Goal: Navigation & Orientation: Find specific page/section

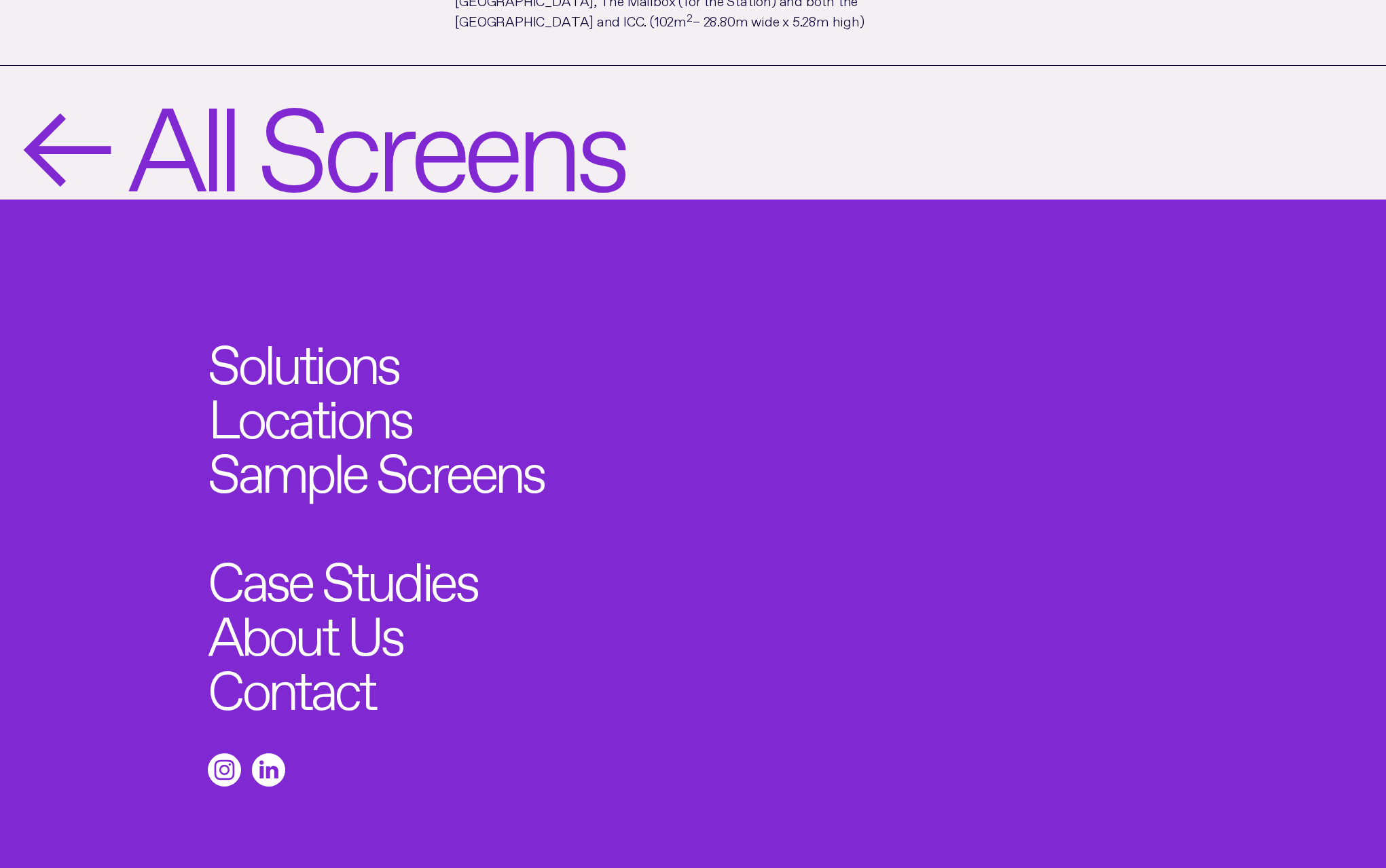
scroll to position [1560, 0]
click at [351, 83] on span "All Screens" at bounding box center [375, 132] width 496 height 112
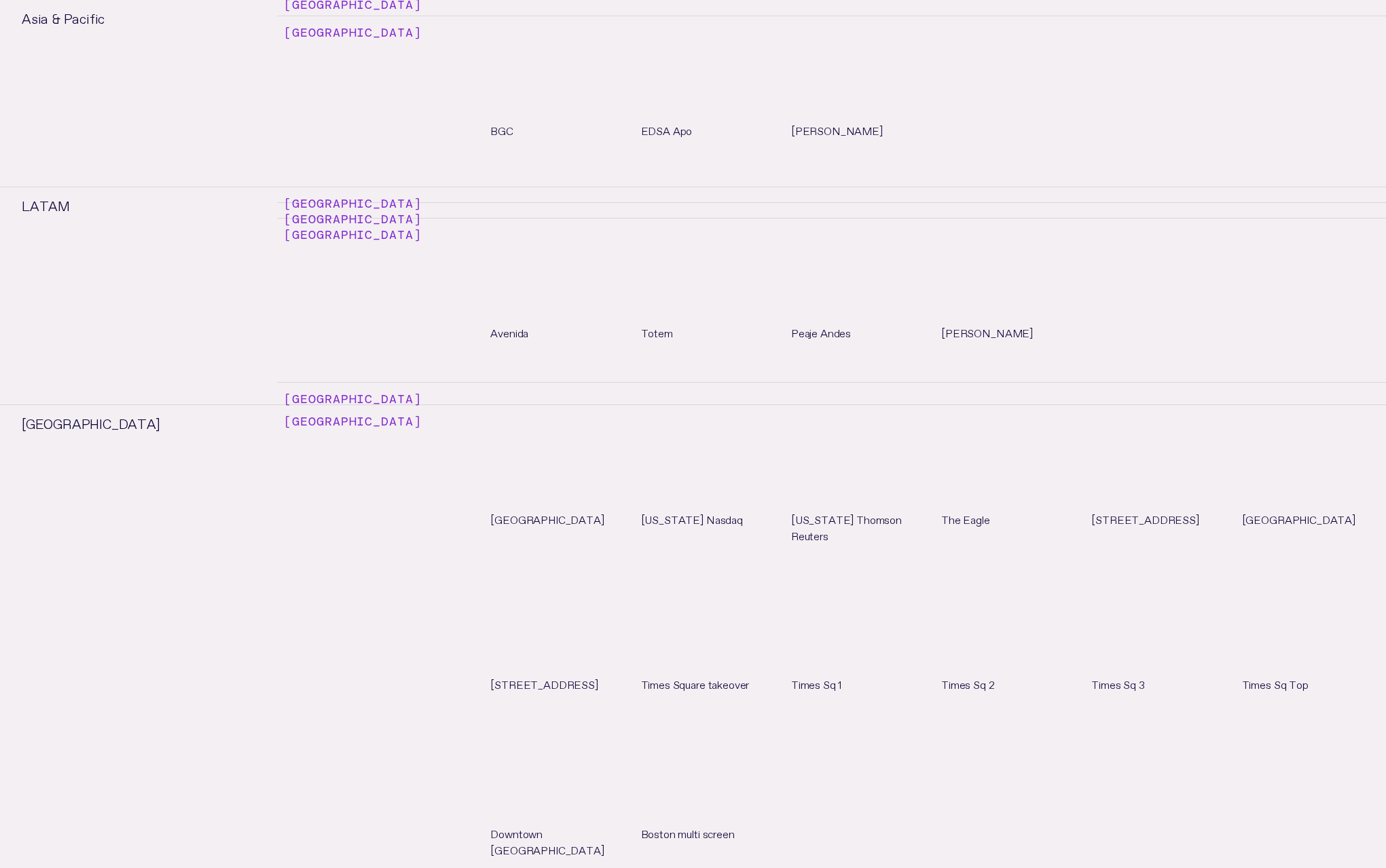
scroll to position [7055, 0]
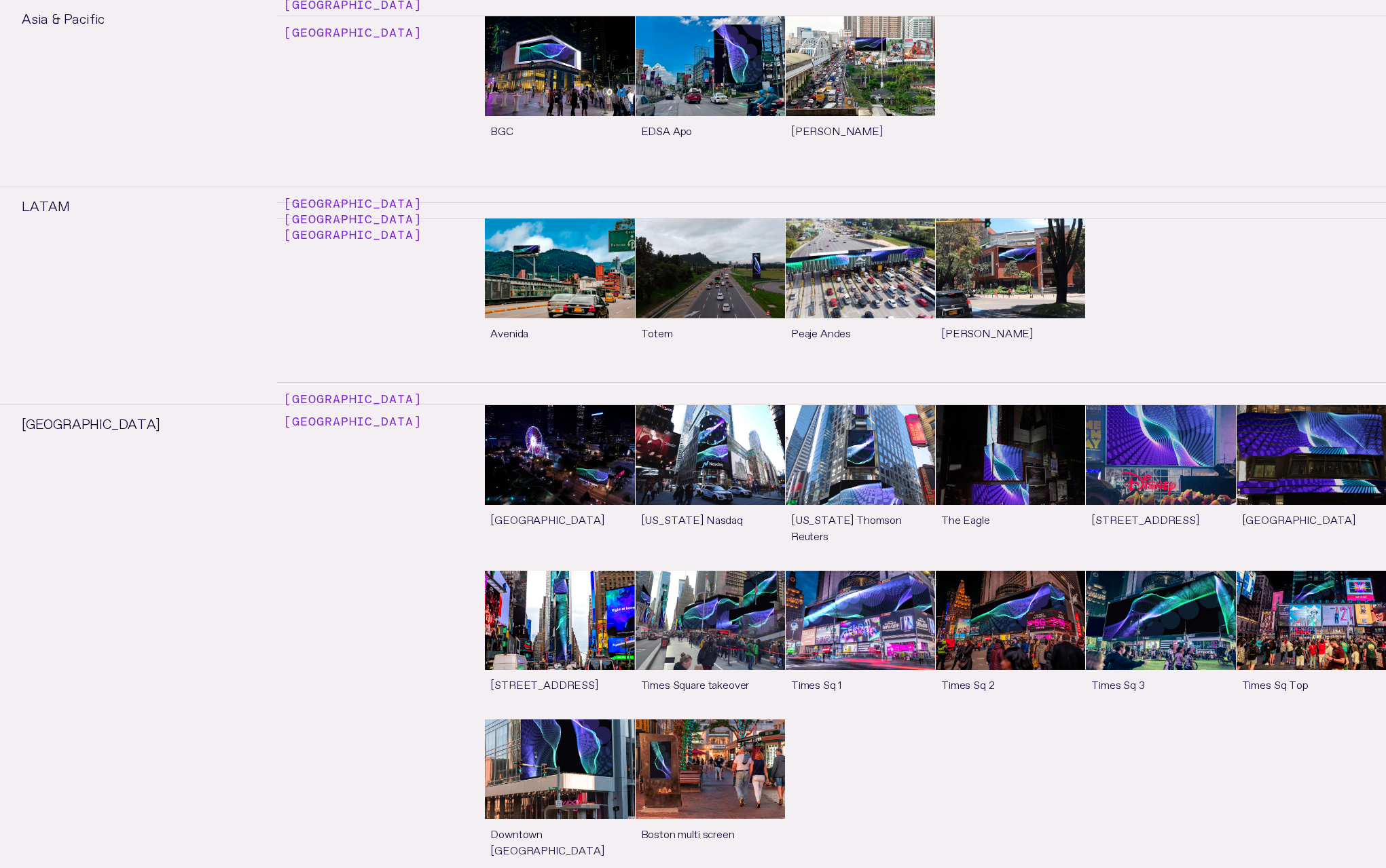
click at [676, 570] on link "See more" at bounding box center [710, 645] width 150 height 149
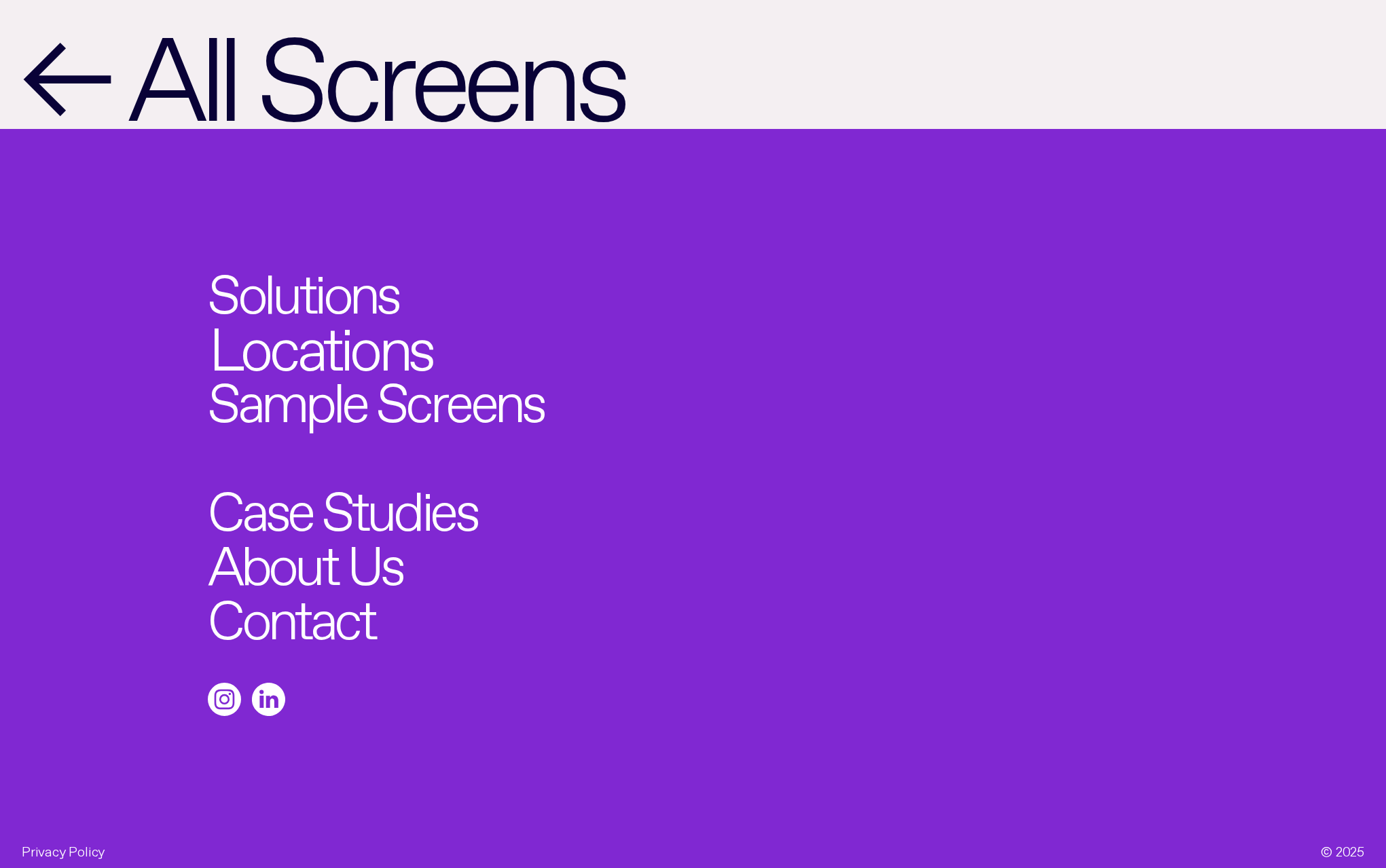
scroll to position [1744, 0]
click at [389, 331] on link "Locations" at bounding box center [321, 339] width 224 height 59
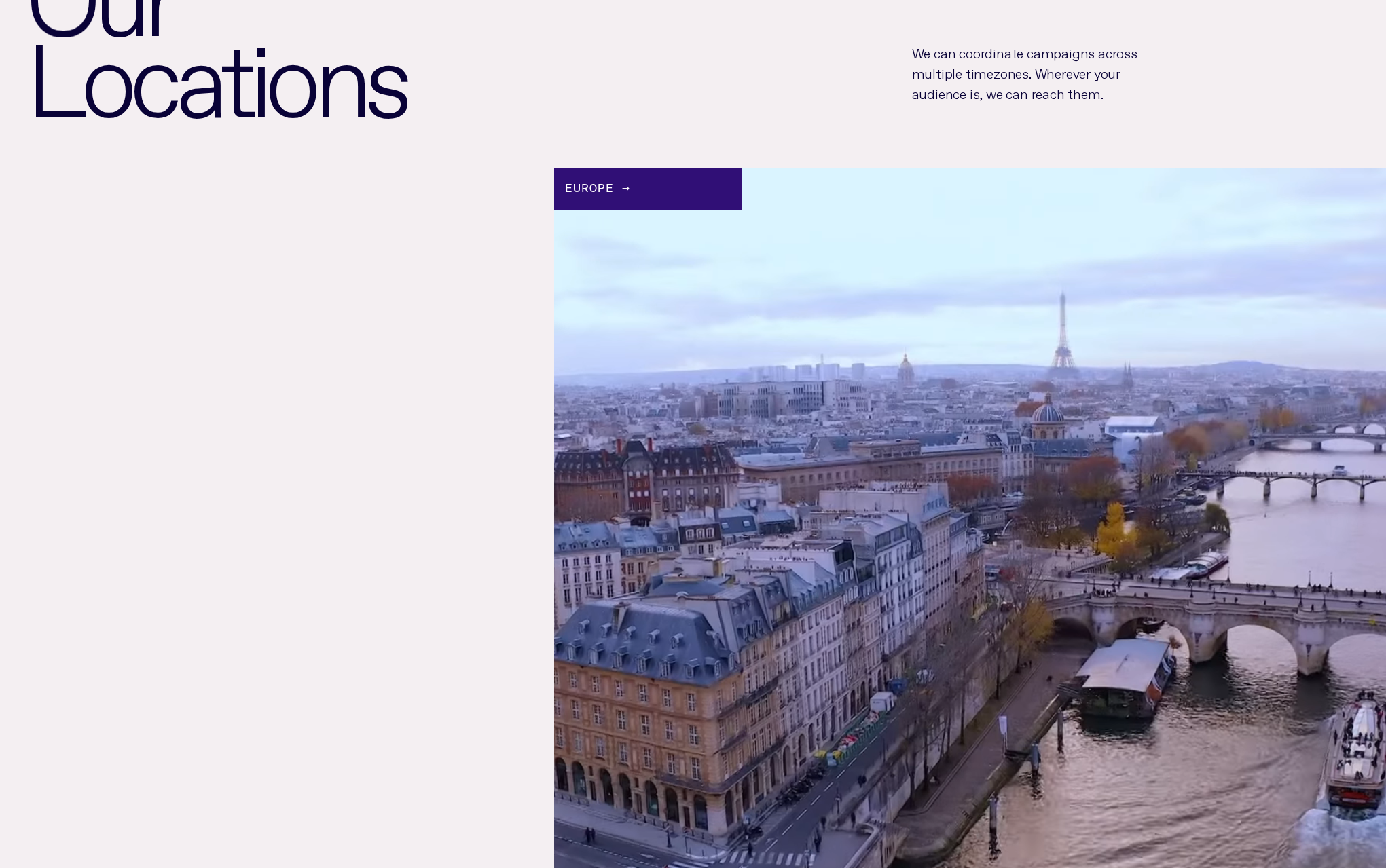
click at [586, 154] on div "O u r G l o b a l O O H C o v e r a g e O u r L o c a t i o n s We can coordina…" at bounding box center [693, 29] width 1386 height 276
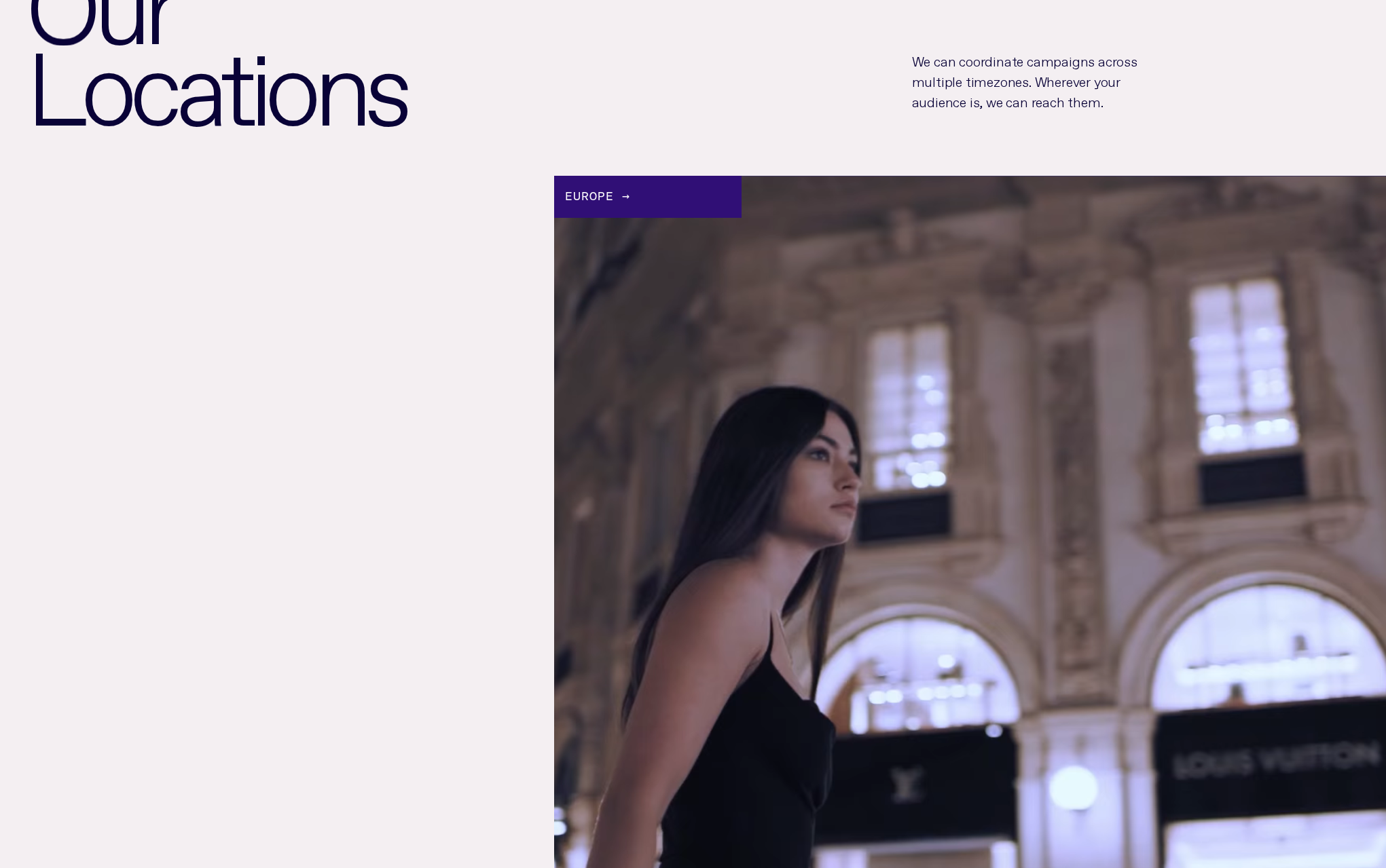
click at [599, 202] on div "Europe →" at bounding box center [647, 196] width 188 height 41
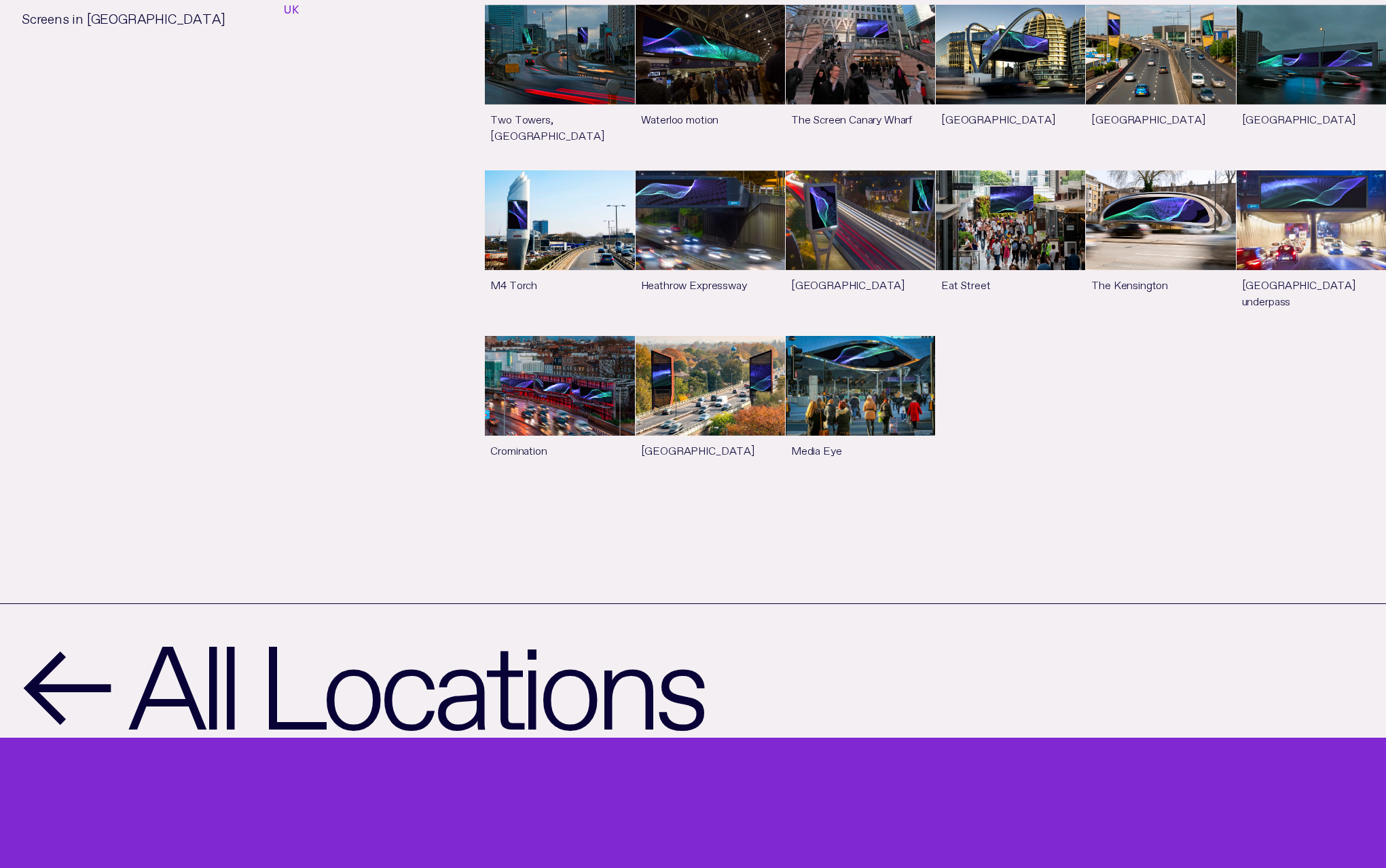
click at [879, 336] on link "See more" at bounding box center [860, 411] width 150 height 149
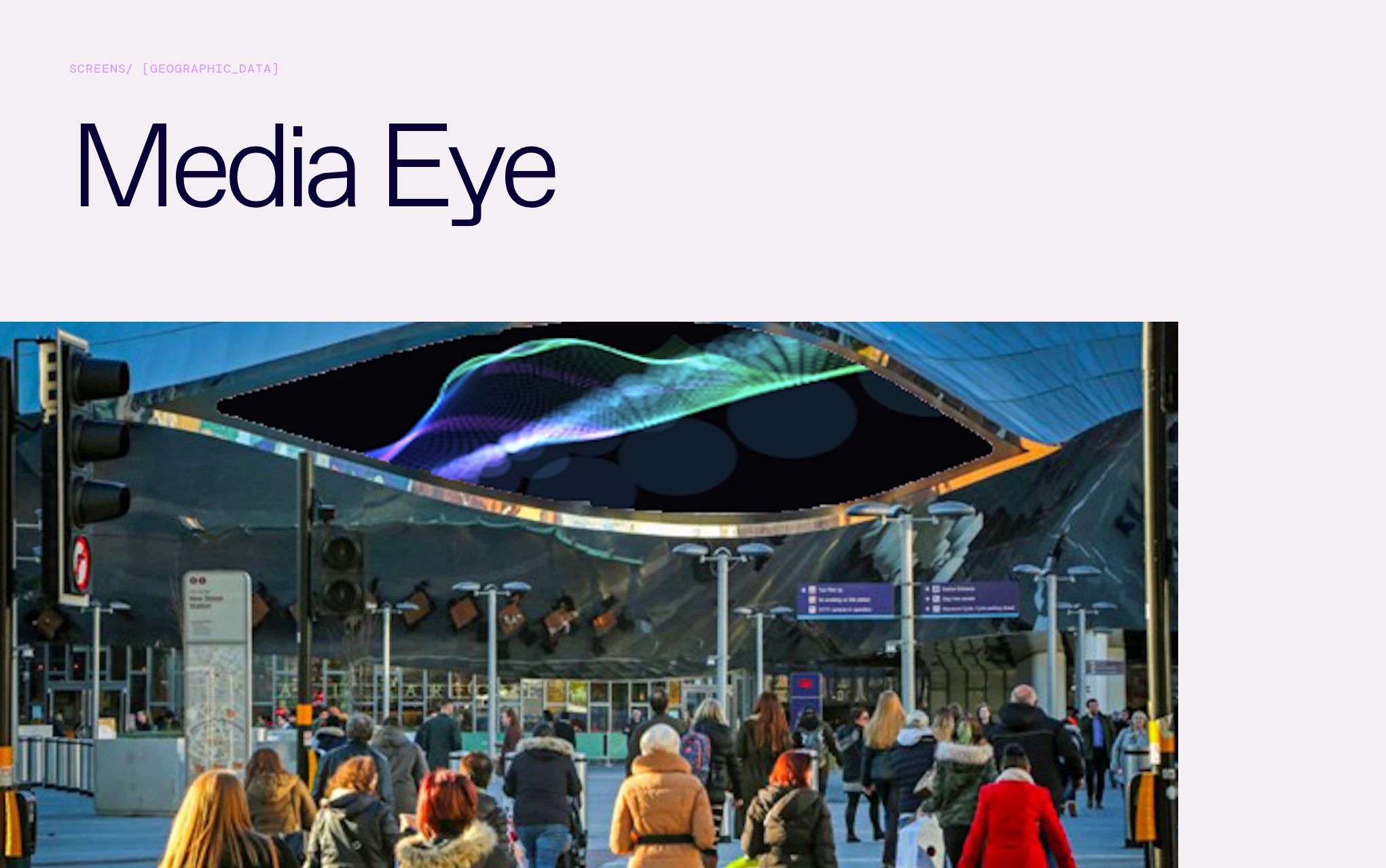
scroll to position [111, 0]
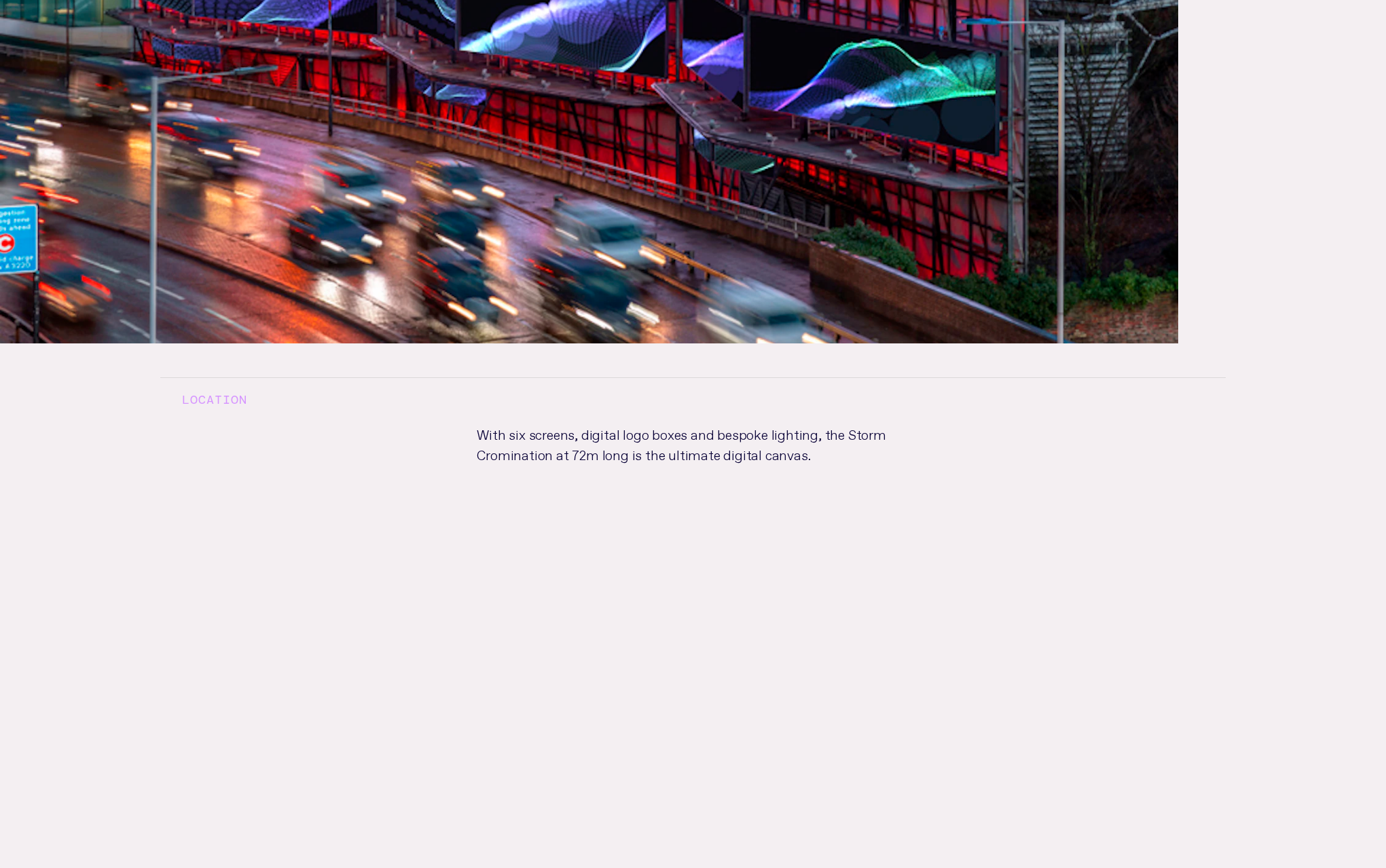
scroll to position [752, 0]
